Goal: Information Seeking & Learning: Learn about a topic

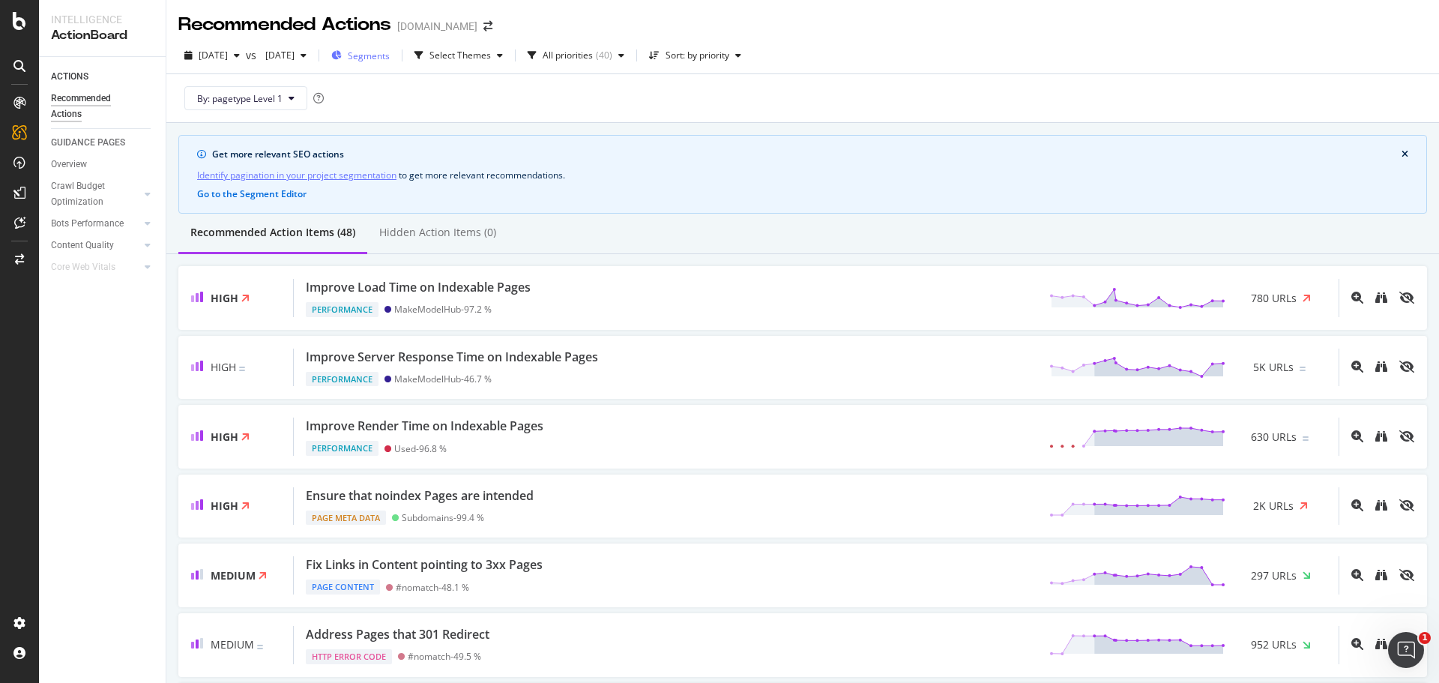
click at [390, 58] on span "Segments" at bounding box center [369, 55] width 42 height 13
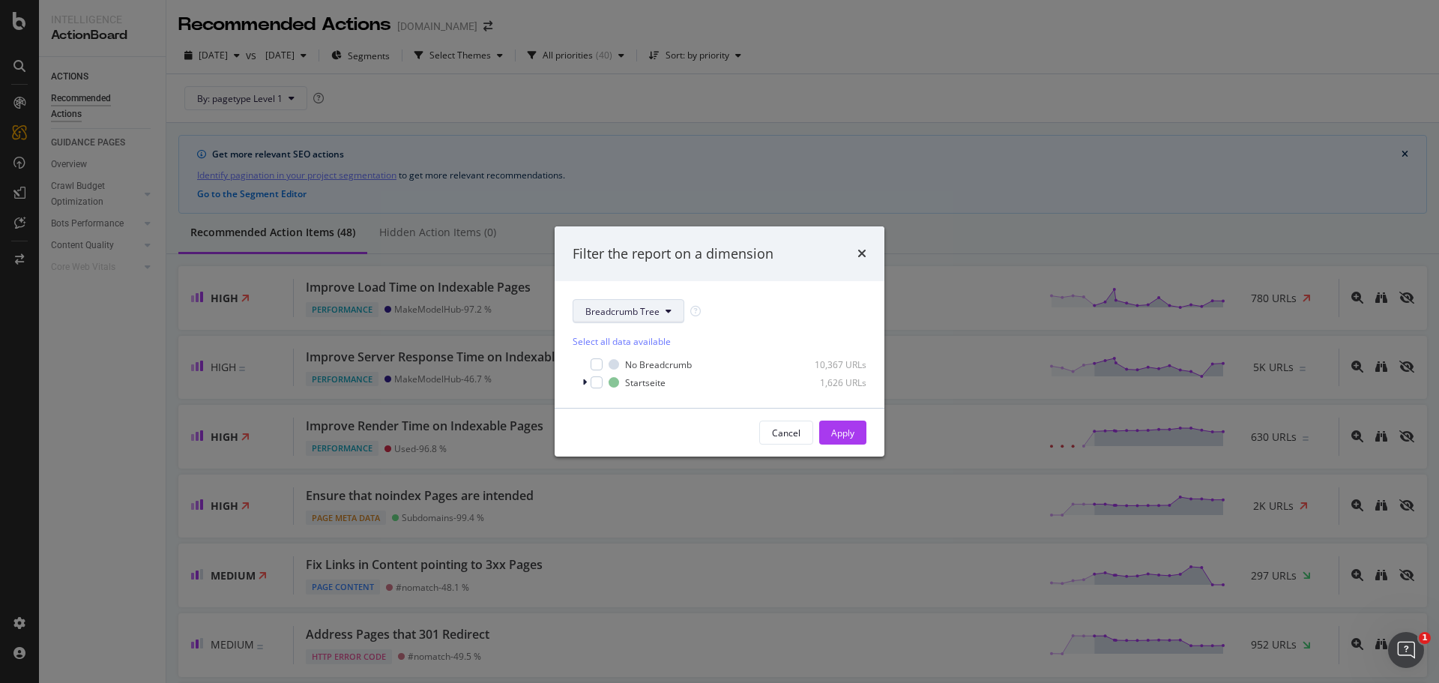
click at [657, 310] on span "Breadcrumb Tree" at bounding box center [622, 311] width 74 height 13
click at [647, 365] on span "pagetype" at bounding box center [633, 364] width 97 height 13
click at [726, 132] on div "Filter the report on a dimension pagetype Edit Segmentation Cancel Apply" at bounding box center [719, 341] width 1439 height 683
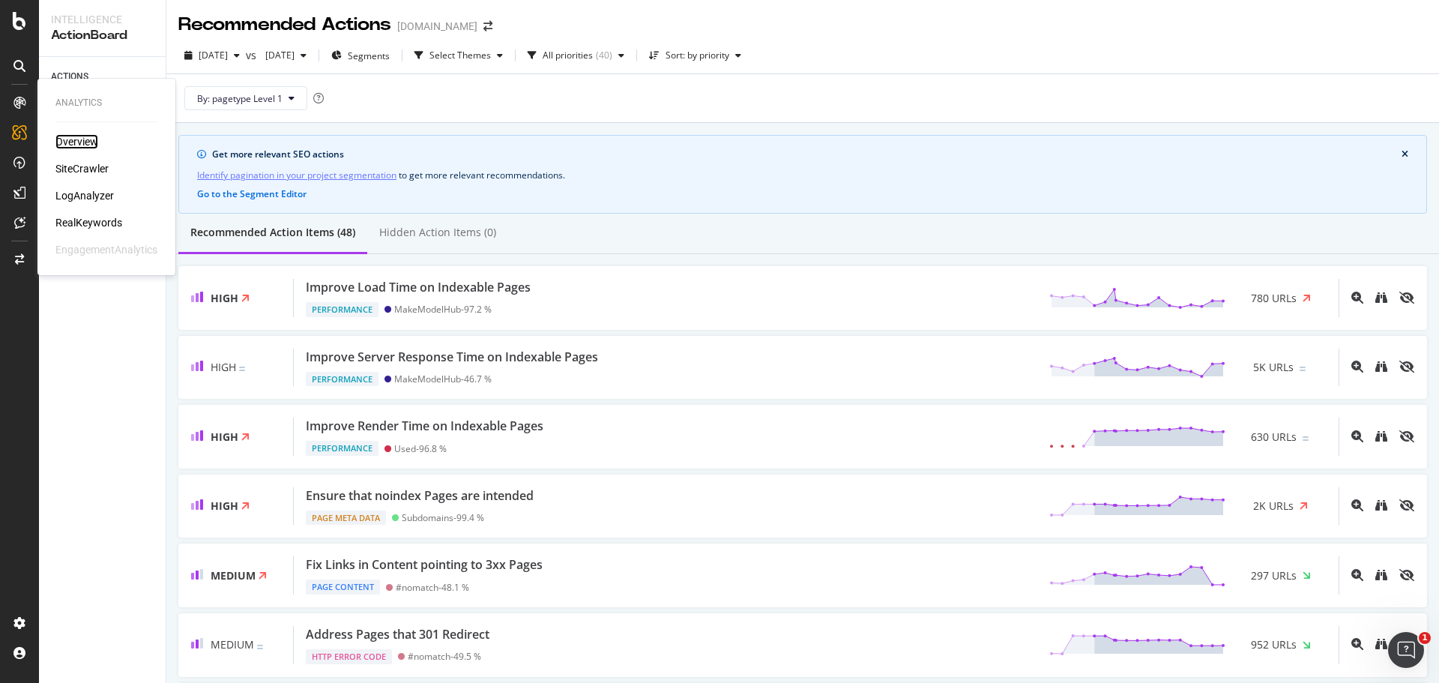
click at [63, 137] on div "Overview" at bounding box center [76, 141] width 43 height 15
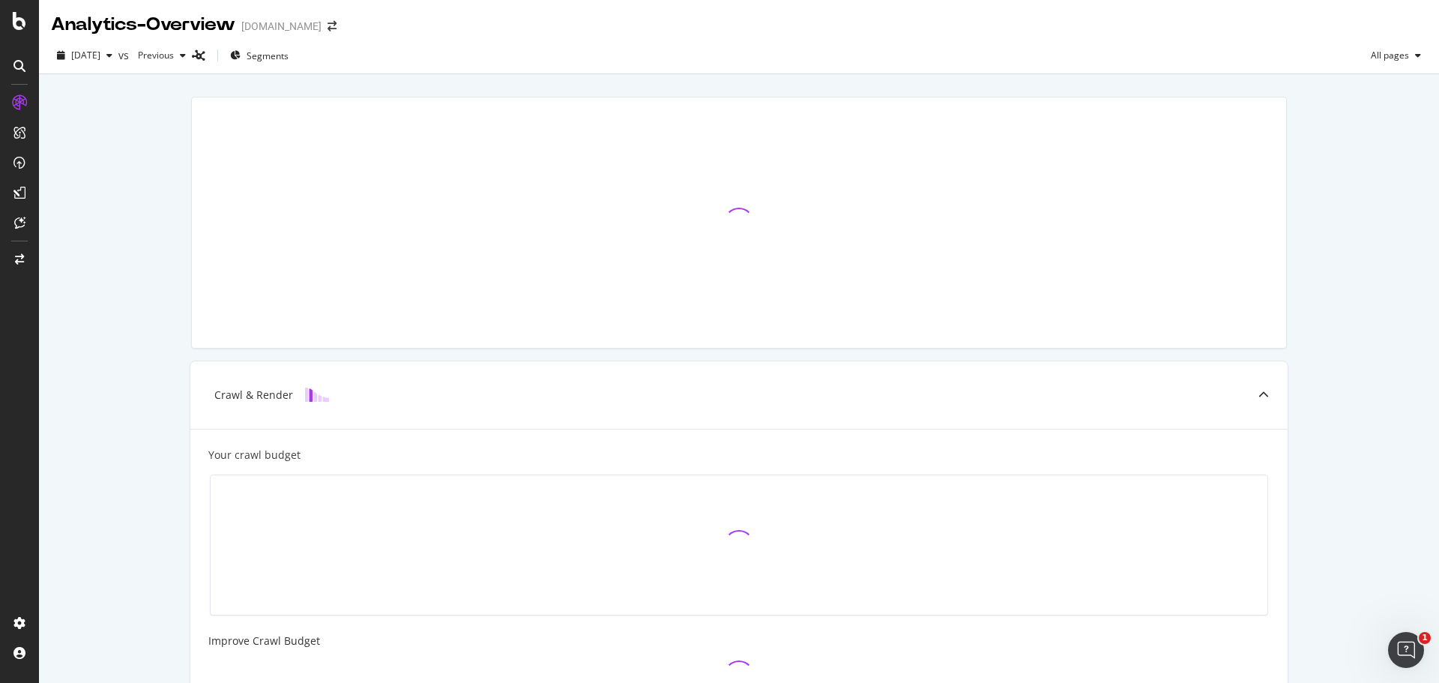
click at [455, 232] on div at bounding box center [739, 222] width 1094 height 250
